Goal: Task Accomplishment & Management: Complete application form

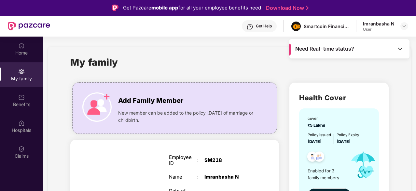
scroll to position [7, 0]
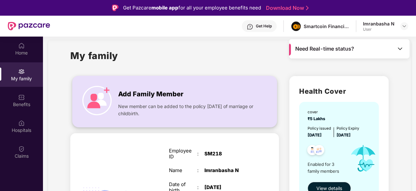
click at [92, 95] on img at bounding box center [96, 100] width 29 height 29
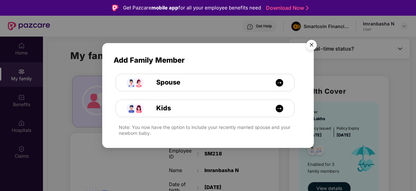
click at [313, 46] on img "Close" at bounding box center [312, 46] width 18 height 18
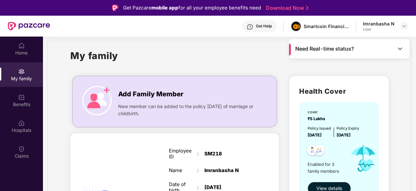
click at [317, 50] on span "Need Real-time status?" at bounding box center [325, 48] width 59 height 7
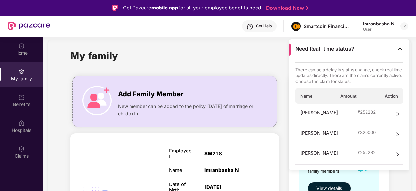
scroll to position [36, 0]
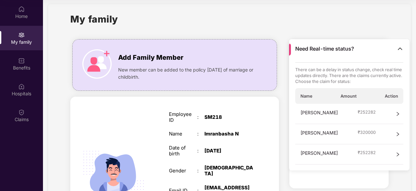
click at [393, 115] on div "[PERSON_NAME] ₹ 252282" at bounding box center [350, 114] width 108 height 20
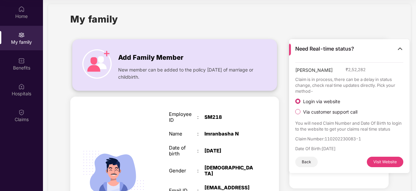
click at [209, 48] on div "Add Family Member New member can be added to the policy [DATE] of marriage or c…" at bounding box center [175, 64] width 204 height 37
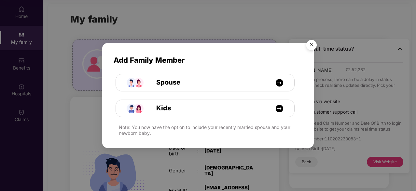
click at [312, 47] on img "Close" at bounding box center [312, 46] width 18 height 18
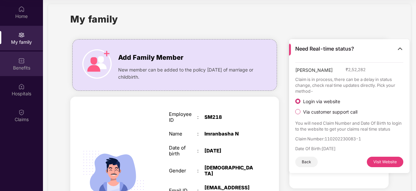
click at [18, 75] on div "Benefits" at bounding box center [21, 63] width 43 height 24
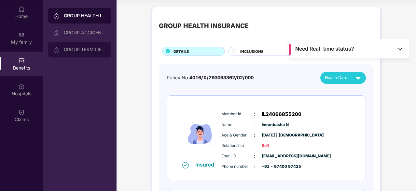
click at [57, 50] on img at bounding box center [56, 50] width 7 height 7
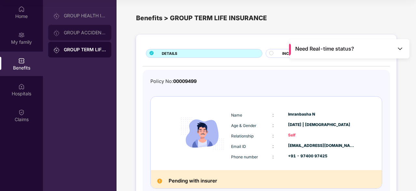
click at [73, 36] on div "GROUP ACCIDENTAL INSURANCE" at bounding box center [79, 33] width 63 height 16
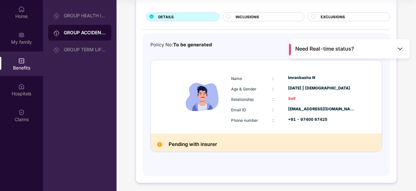
scroll to position [37, 0]
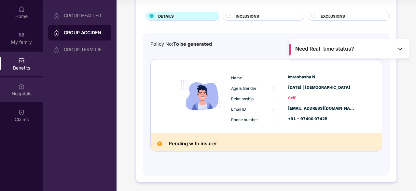
click at [4, 99] on div "Hospitals" at bounding box center [21, 89] width 43 height 24
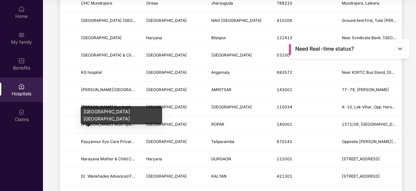
scroll to position [106, 0]
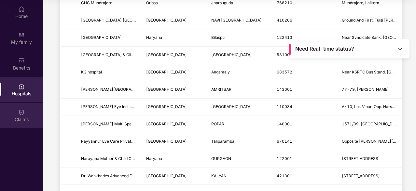
click at [37, 123] on div "Claims" at bounding box center [21, 115] width 43 height 24
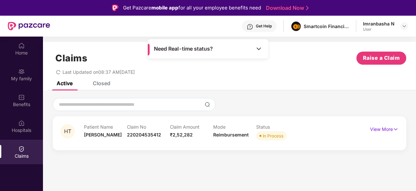
scroll to position [36, 0]
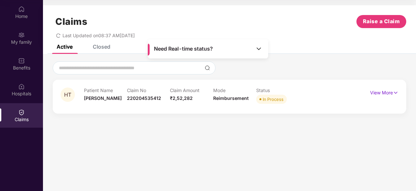
click at [287, 111] on div "HT Patient Name [PERSON_NAME] Claim No 220204535412 Claim Amount ₹2,52,282 Mode…" at bounding box center [230, 96] width 354 height 34
click at [270, 104] on div "Status In Process" at bounding box center [277, 96] width 43 height 18
click at [270, 100] on div "In Process" at bounding box center [273, 99] width 21 height 7
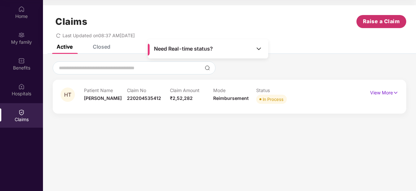
click at [384, 24] on span "Raise a Claim" at bounding box center [381, 21] width 37 height 8
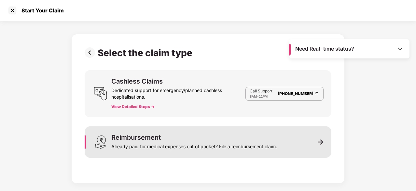
click at [270, 141] on div "Already paid for medical expenses out of pocket? File a reimbursement claim." at bounding box center [194, 144] width 166 height 9
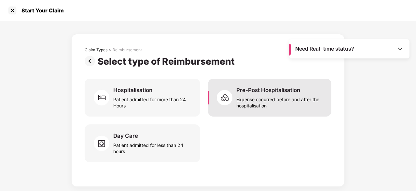
click at [271, 105] on div "Expense occurred before and after the hospitalisation" at bounding box center [280, 101] width 87 height 15
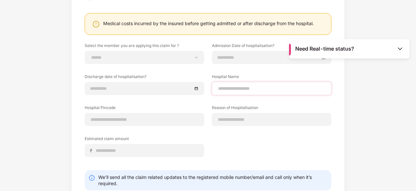
scroll to position [104, 0]
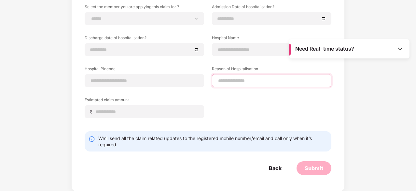
click at [229, 77] on input at bounding box center [272, 80] width 108 height 7
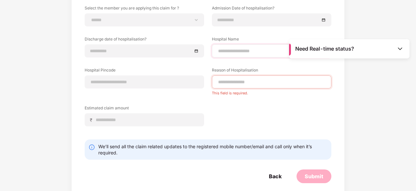
click at [248, 44] on div at bounding box center [272, 50] width 120 height 13
click at [247, 47] on div at bounding box center [272, 50] width 120 height 13
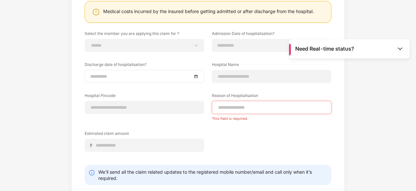
scroll to position [78, 0]
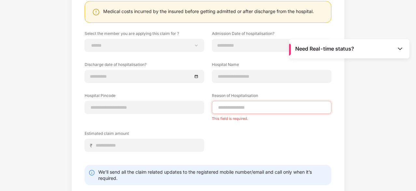
click at [194, 10] on div "Medical costs incurred by the insured before getting admitted or after discharg…" at bounding box center [208, 11] width 211 height 6
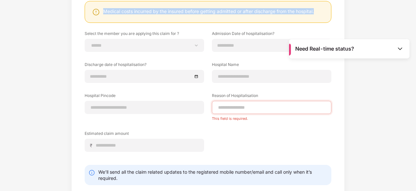
click at [194, 10] on div "Medical costs incurred by the insured before getting admitted or after discharg…" at bounding box center [208, 11] width 211 height 6
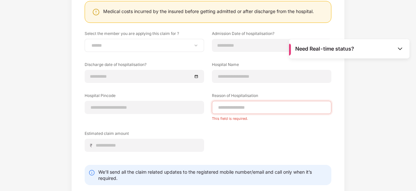
click at [186, 39] on div "**********" at bounding box center [145, 45] width 120 height 13
click at [188, 45] on select "**********" at bounding box center [144, 45] width 108 height 5
select select "**********"
click at [90, 43] on select "**********" at bounding box center [144, 45] width 108 height 5
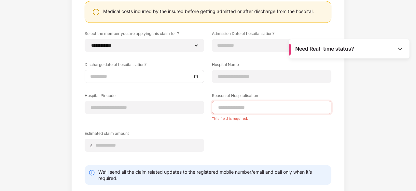
click at [177, 72] on div at bounding box center [145, 76] width 120 height 13
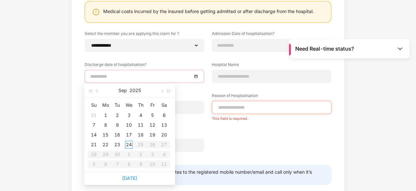
type input "**********"
click at [128, 141] on div "24" at bounding box center [129, 144] width 8 height 8
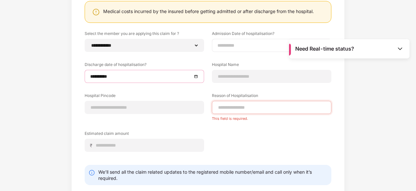
click at [226, 43] on input at bounding box center [269, 45] width 102 height 7
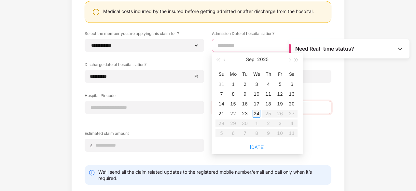
type input "**********"
click at [257, 109] on div "24" at bounding box center [257, 113] width 8 height 8
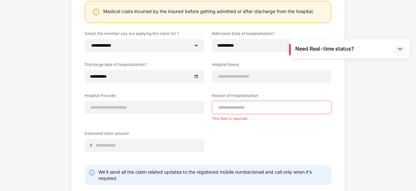
click at [257, 109] on input at bounding box center [272, 107] width 108 height 7
click at [187, 98] on label "Hospital Pincode" at bounding box center [145, 97] width 120 height 8
click at [188, 103] on div at bounding box center [145, 107] width 120 height 13
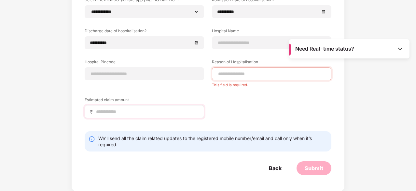
click at [186, 107] on div "₹" at bounding box center [145, 111] width 120 height 13
click at [162, 104] on label "Estimated claim amount" at bounding box center [145, 101] width 120 height 8
click at [162, 105] on div "₹" at bounding box center [145, 111] width 120 height 13
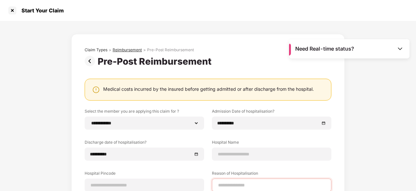
click at [120, 51] on div "Reimbursement" at bounding box center [127, 49] width 29 height 5
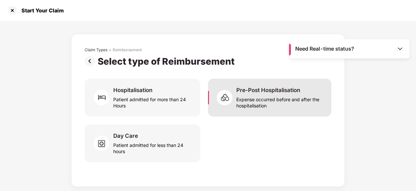
click at [259, 104] on div "Expense occurred before and after the hospitalisation" at bounding box center [280, 101] width 87 height 15
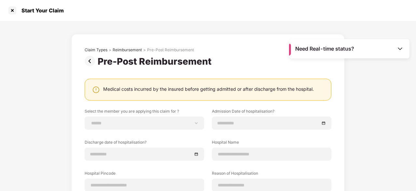
click at [389, 47] on div "Need Real-time status?" at bounding box center [349, 48] width 121 height 19
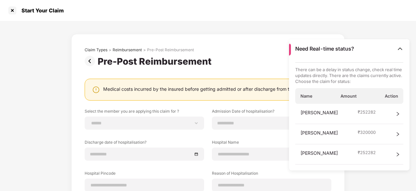
click at [397, 53] on div "Need Real-time status?" at bounding box center [349, 48] width 121 height 19
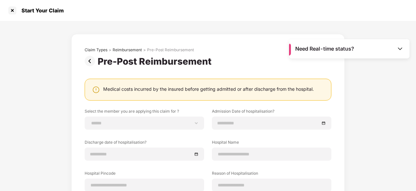
click at [247, 40] on div "**********" at bounding box center [208, 165] width 274 height 262
click at [86, 50] on div "Claim Types" at bounding box center [96, 49] width 23 height 5
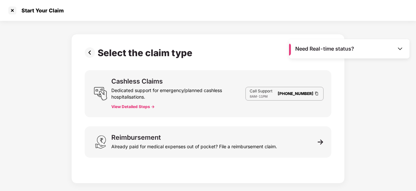
click at [319, 92] on img at bounding box center [316, 94] width 5 height 6
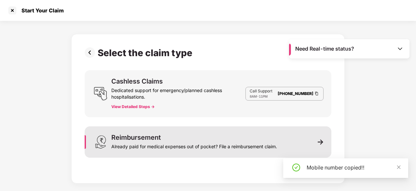
click at [193, 148] on div "Already paid for medical expenses out of pocket? File a reimbursement claim." at bounding box center [194, 144] width 166 height 9
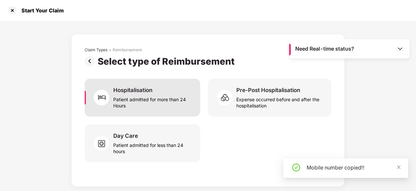
click at [182, 93] on div "Hospitalisation Patient admitted for more than 24 Hours" at bounding box center [152, 97] width 79 height 22
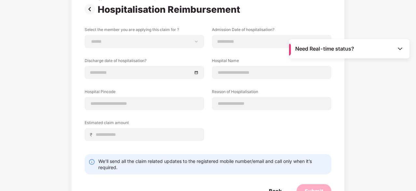
scroll to position [75, 0]
